Goal: Transaction & Acquisition: Purchase product/service

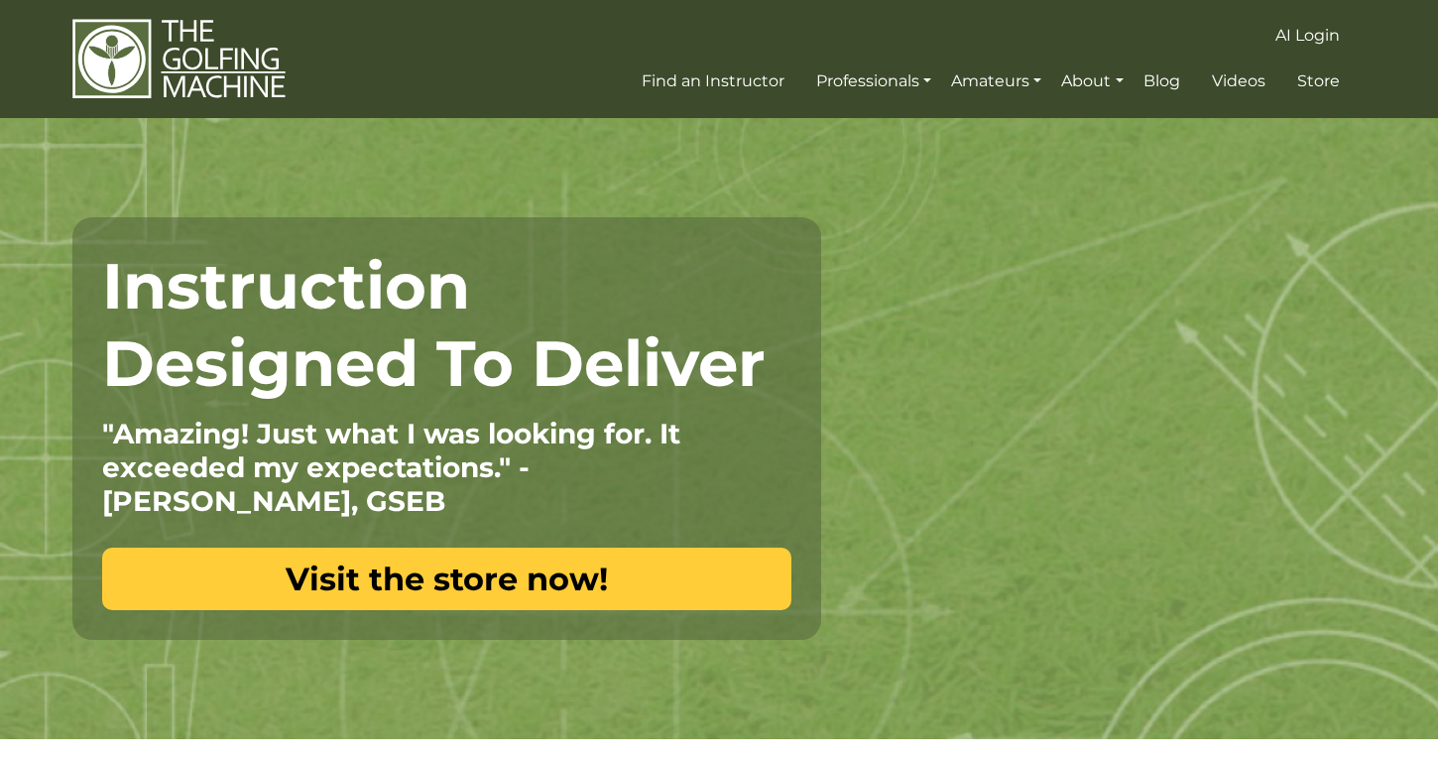
click at [351, 579] on link "Visit the store now!" at bounding box center [446, 578] width 689 height 62
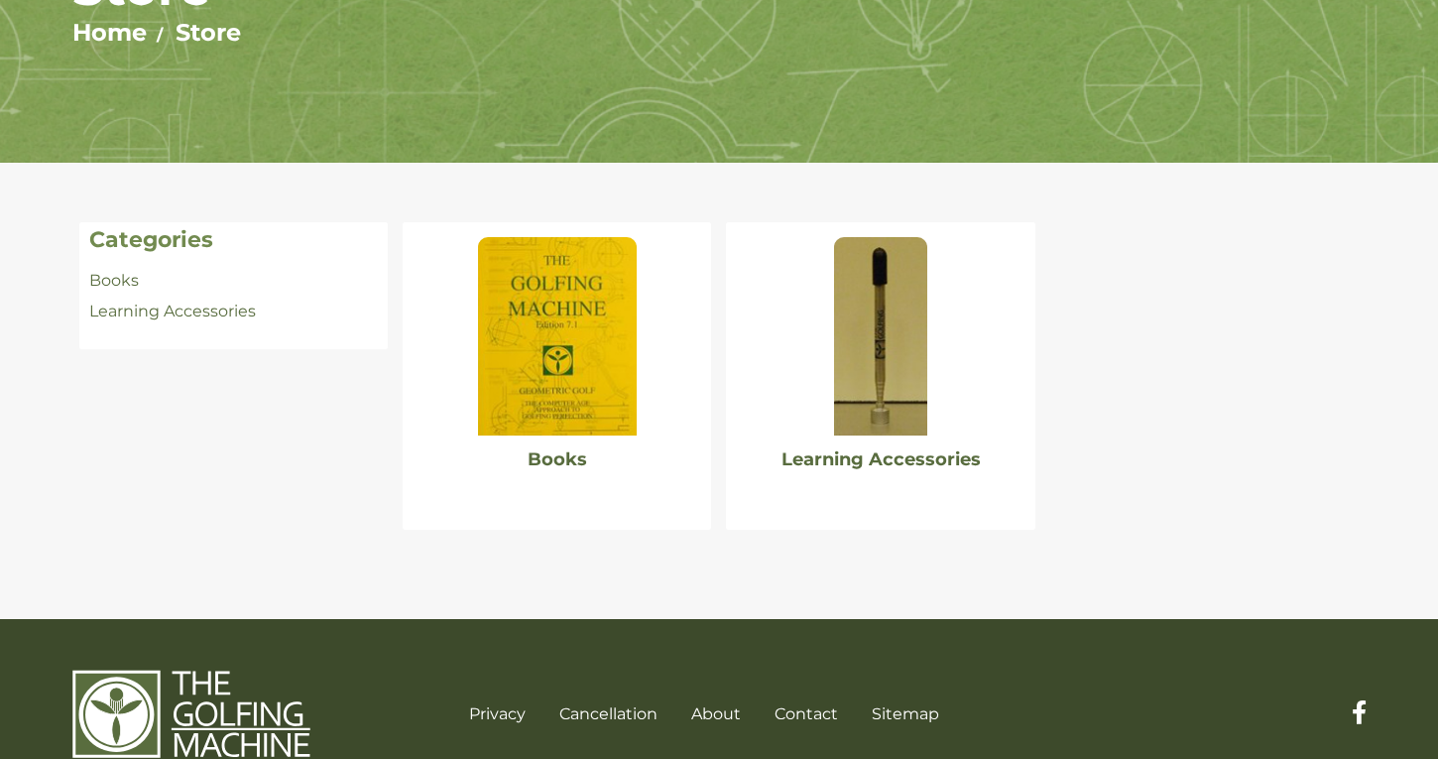
scroll to position [267, 0]
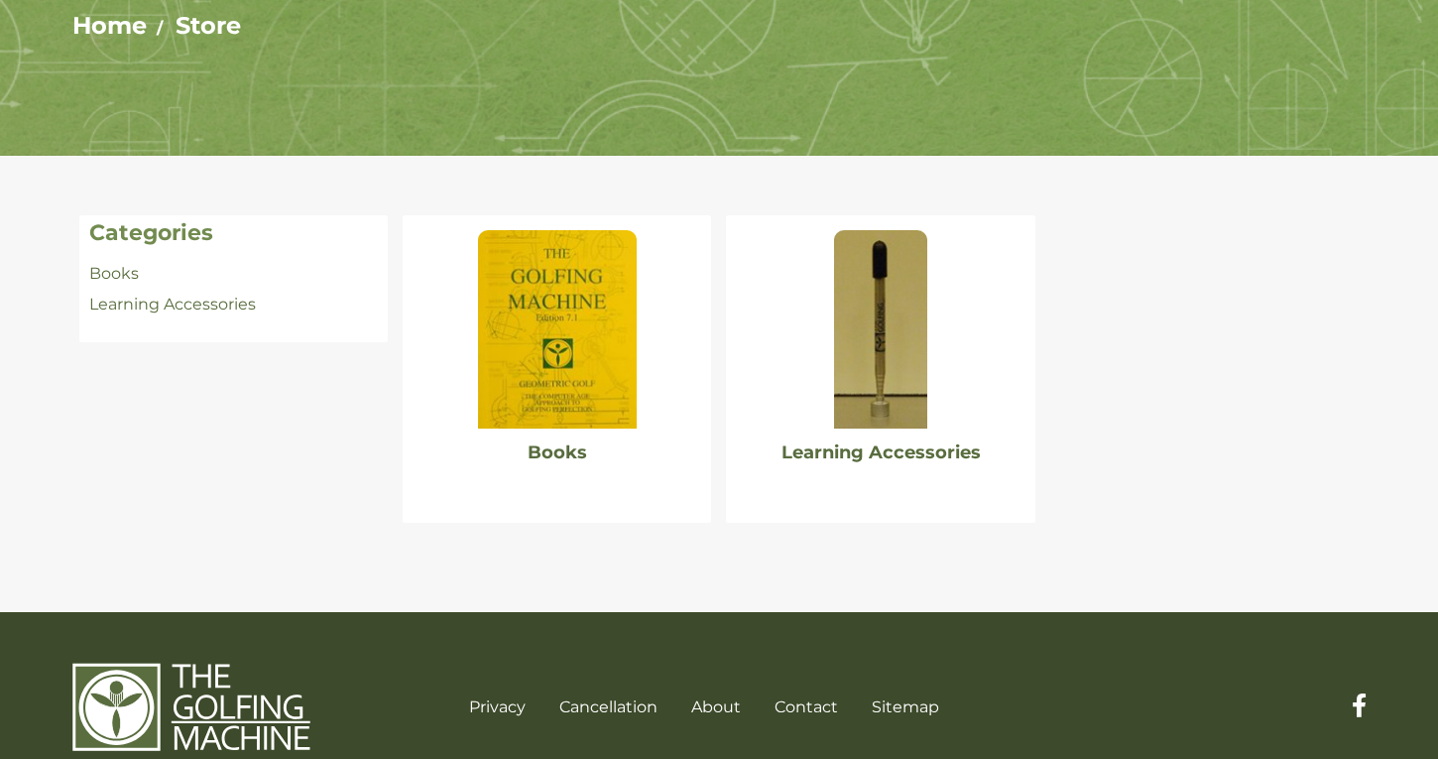
click at [555, 378] on img at bounding box center [557, 329] width 159 height 198
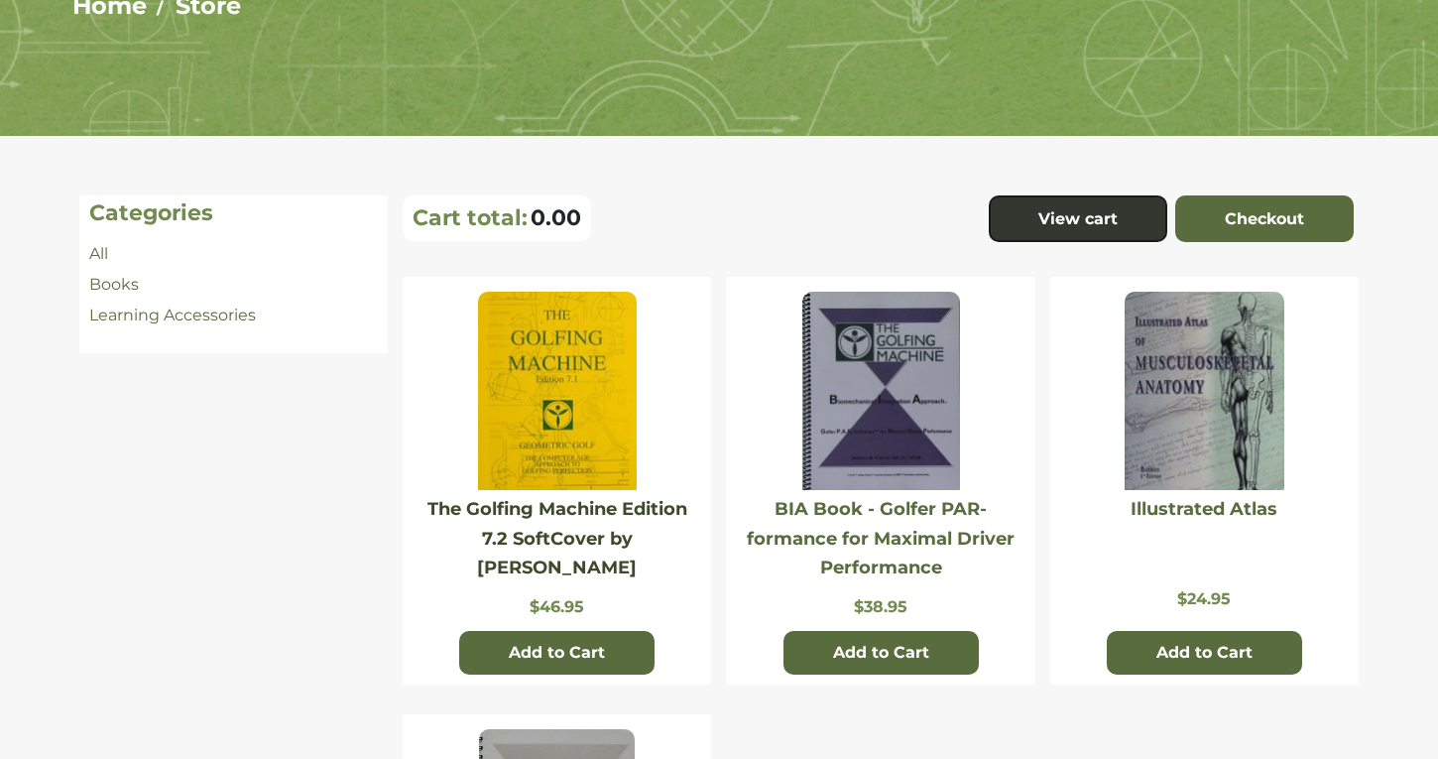
scroll to position [282, 0]
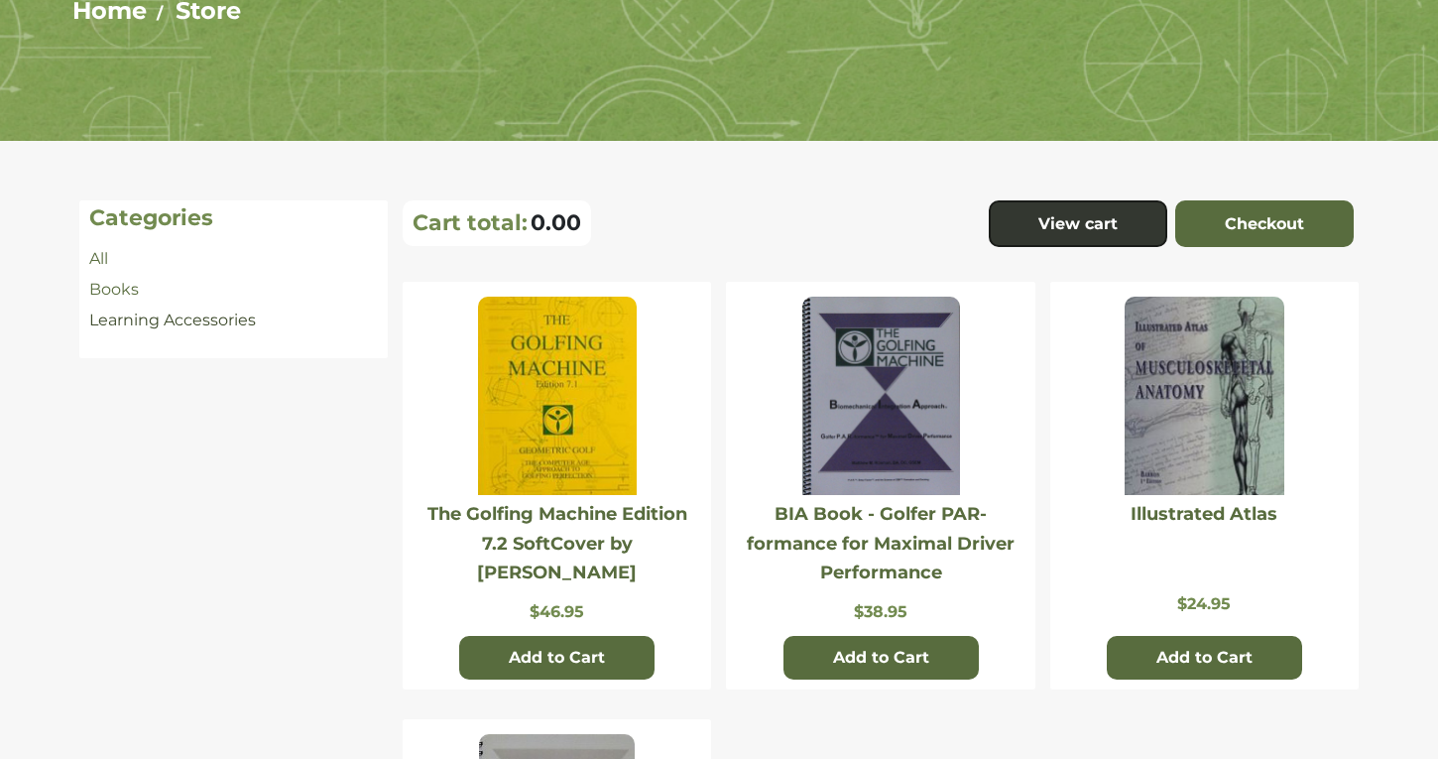
click at [216, 322] on link "Learning Accessories" at bounding box center [172, 319] width 167 height 19
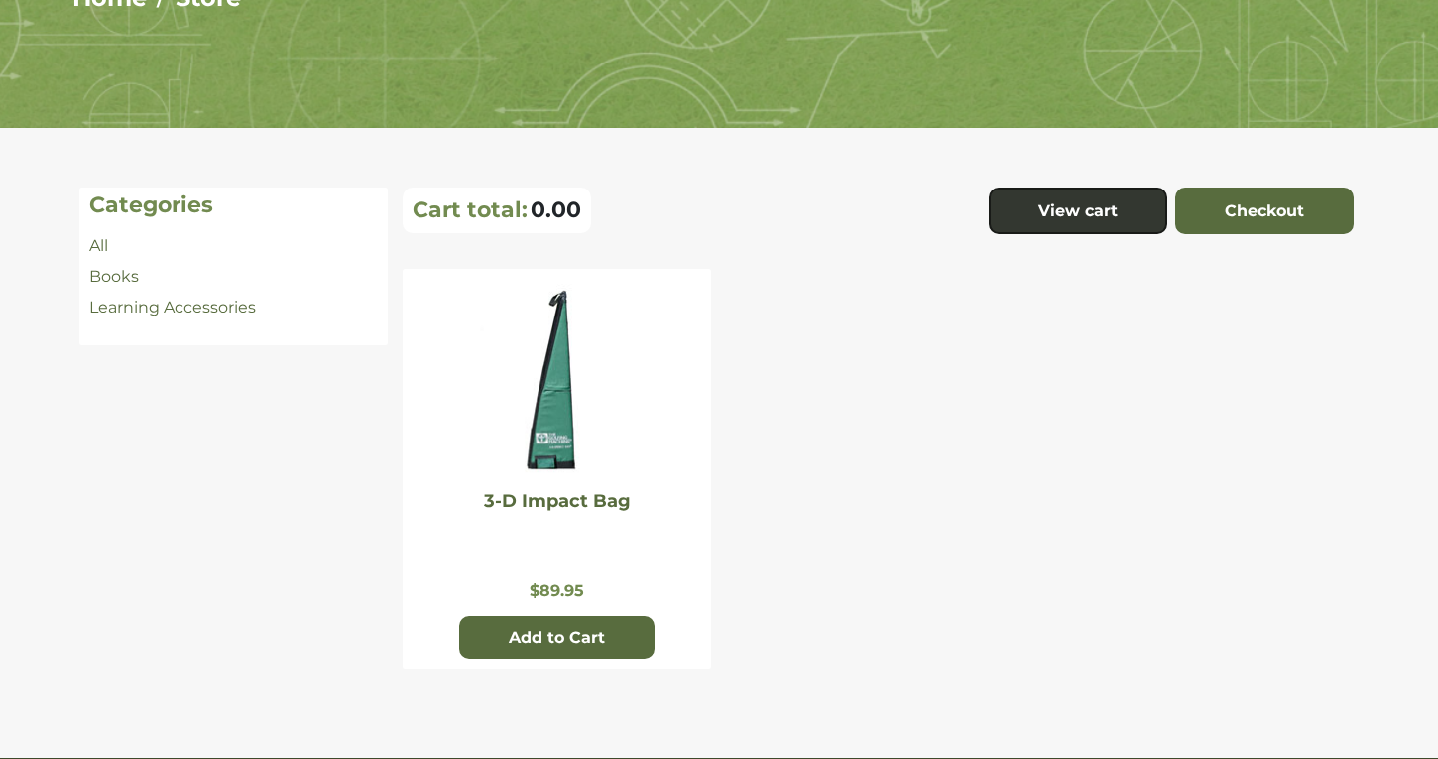
scroll to position [293, 0]
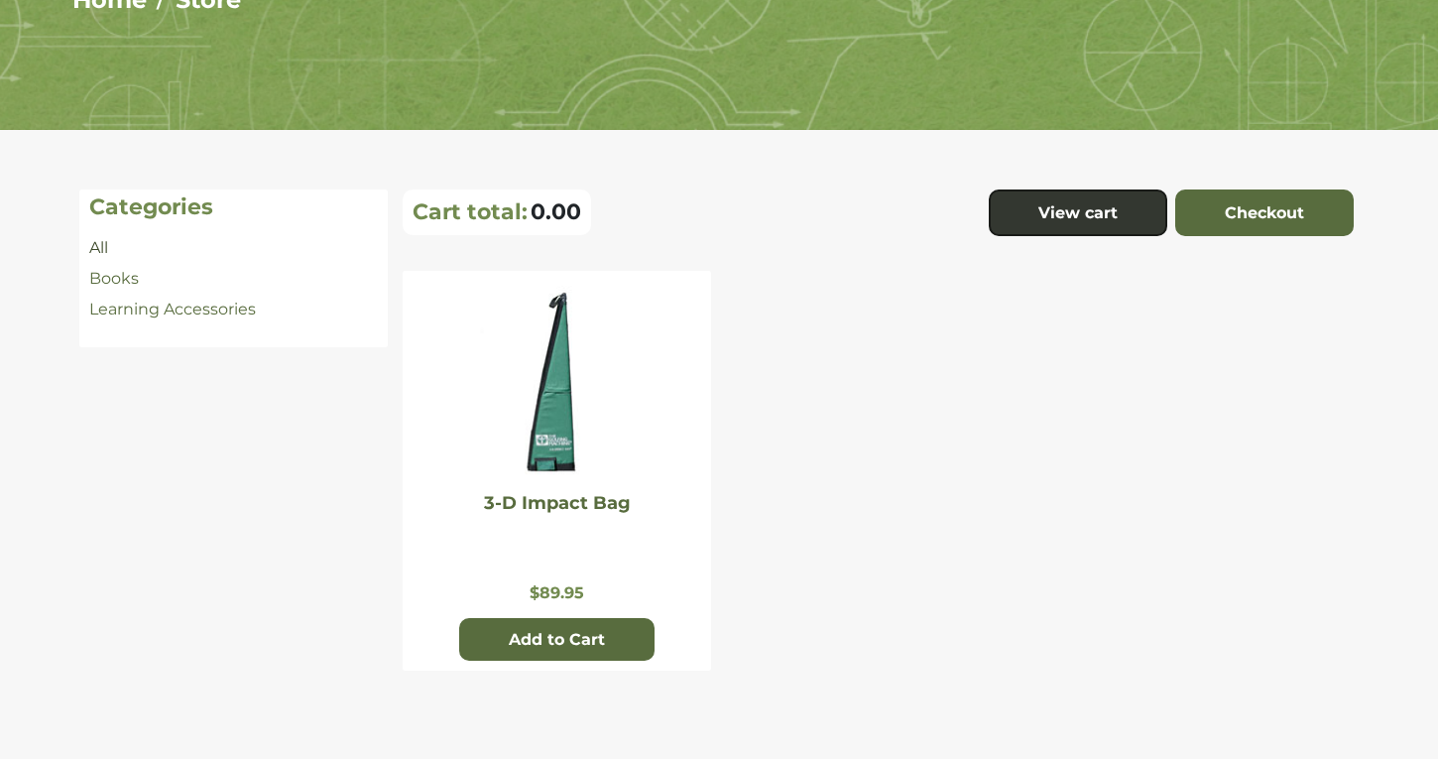
click at [94, 246] on link "All" at bounding box center [98, 247] width 19 height 19
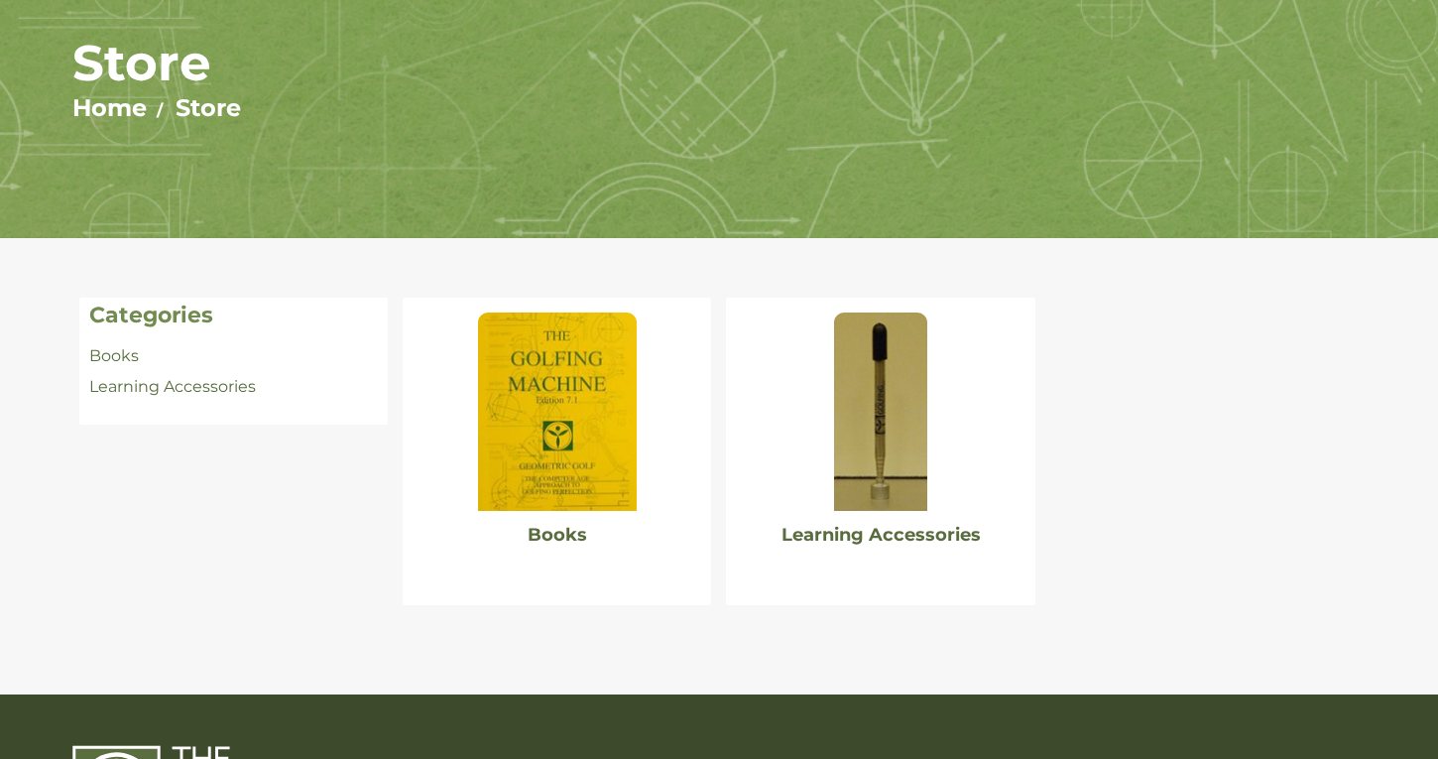
scroll to position [188, 0]
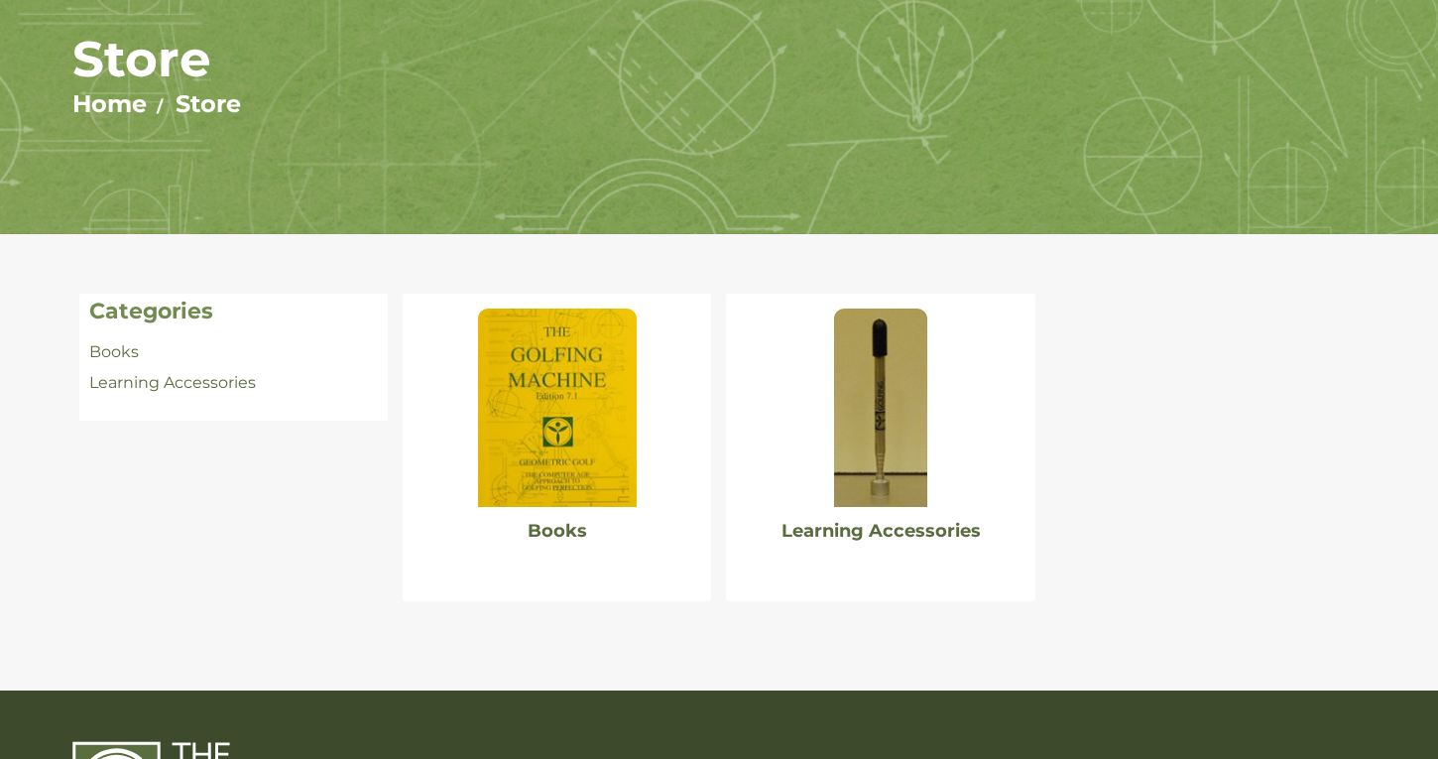
click at [561, 465] on img at bounding box center [557, 407] width 159 height 198
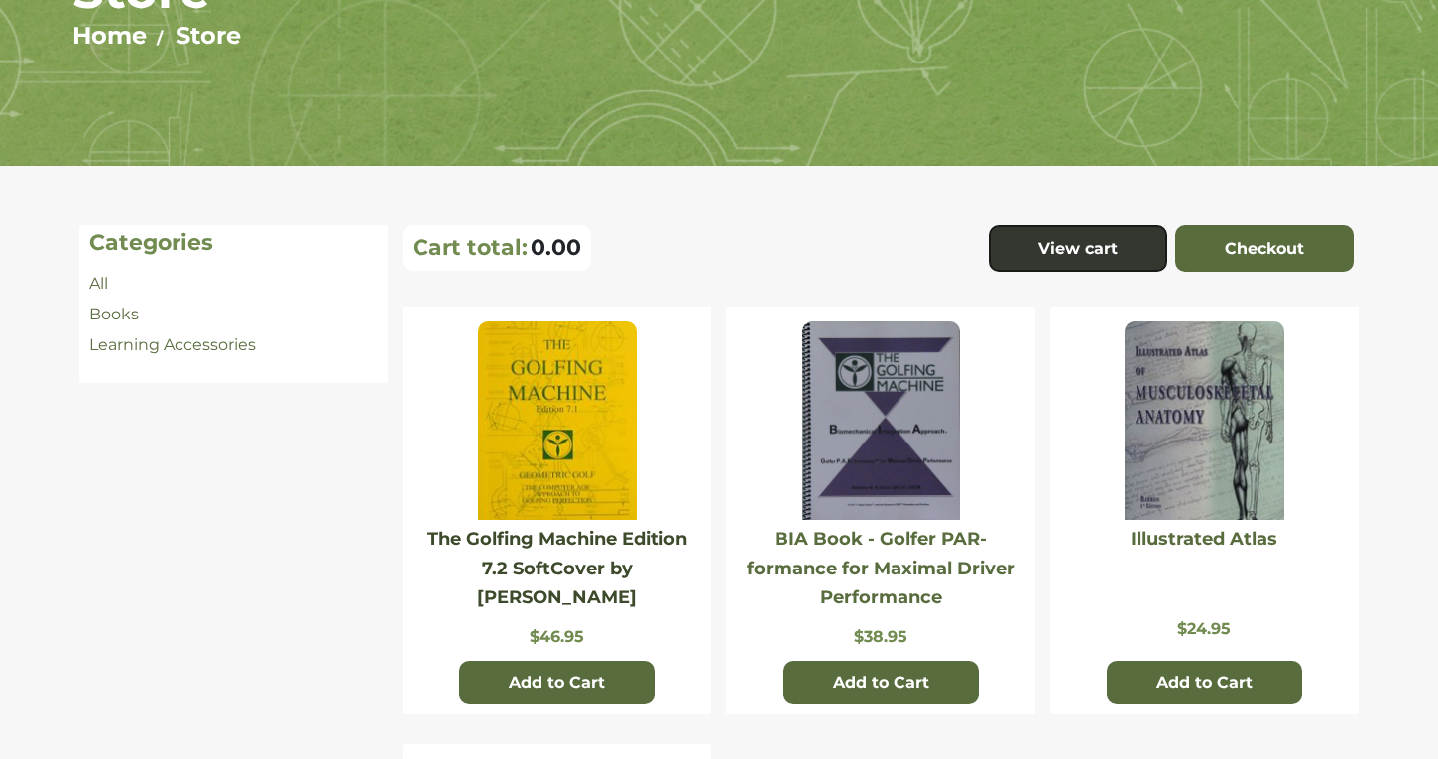
scroll to position [267, 0]
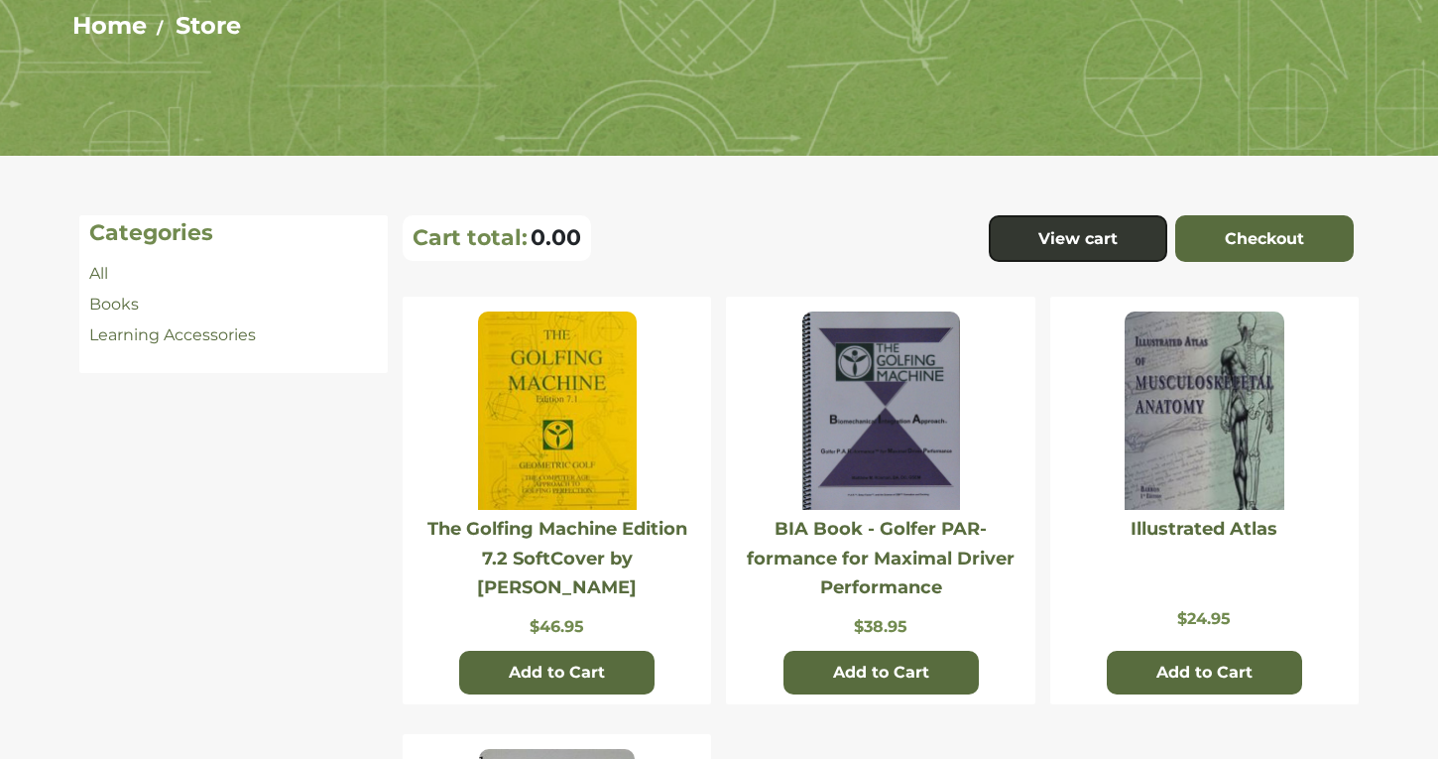
click at [870, 493] on img at bounding box center [881, 410] width 158 height 198
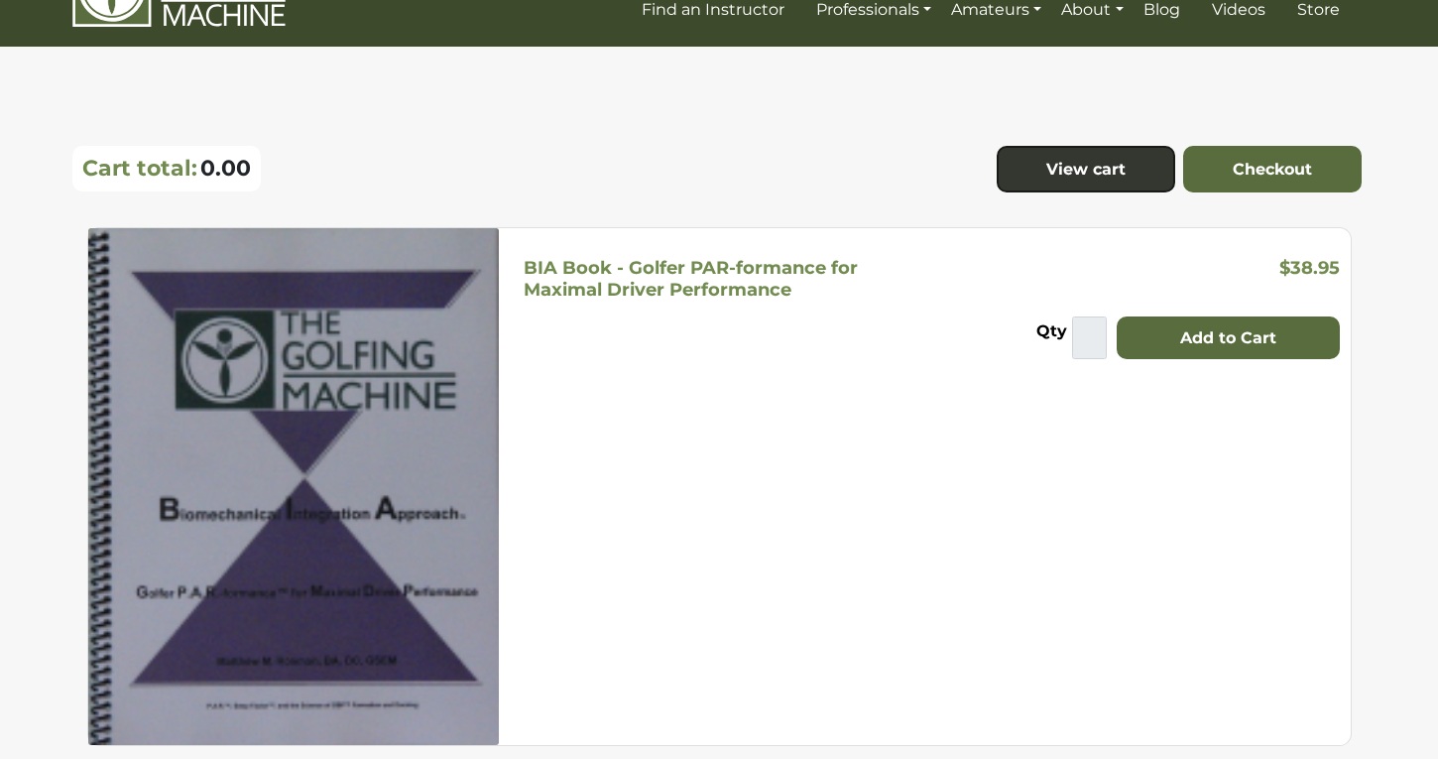
scroll to position [30, 0]
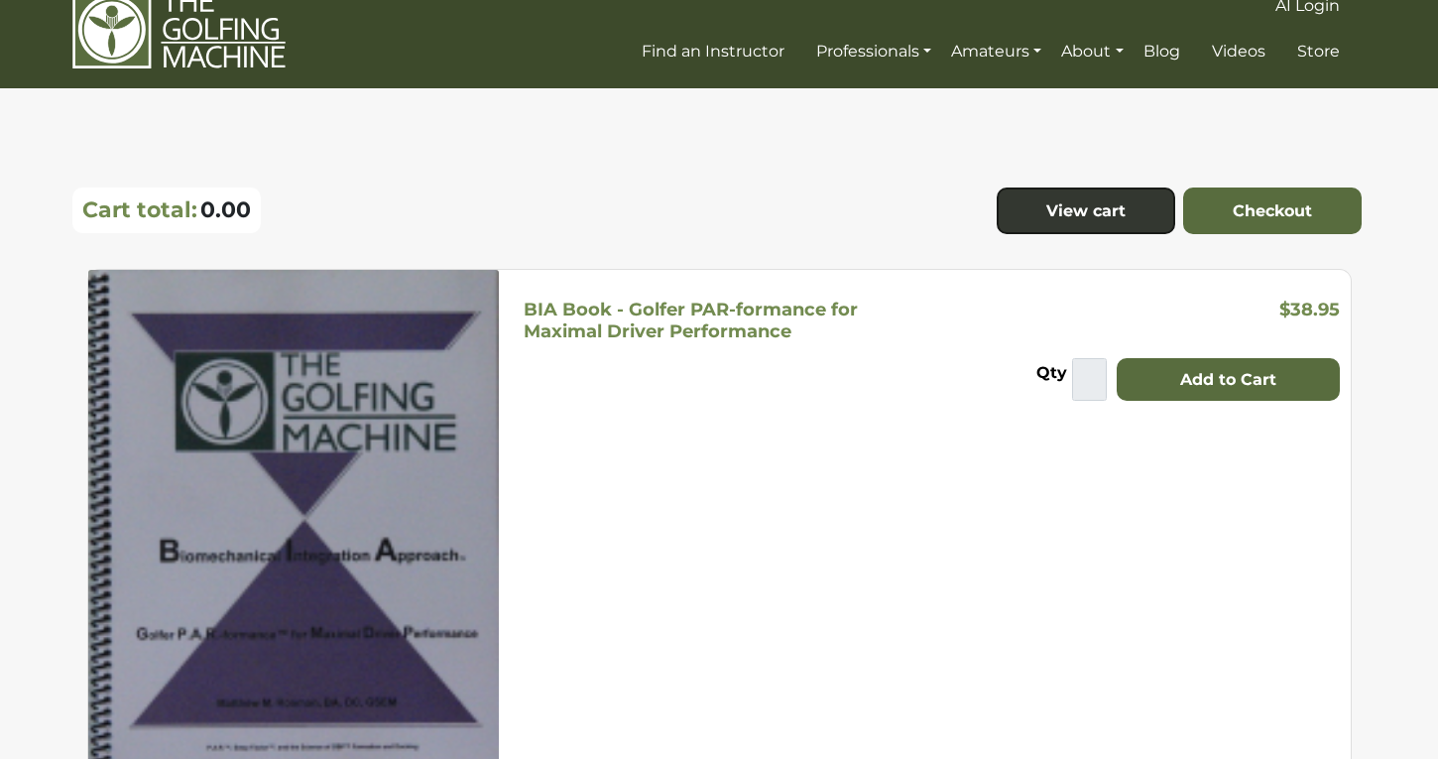
click at [645, 326] on h5 "BIA Book - Golfer PAR-formance for Maximal Driver Performance" at bounding box center [691, 320] width 334 height 44
click at [1051, 206] on link "View cart" at bounding box center [1086, 211] width 179 height 48
